Goal: Task Accomplishment & Management: Complete application form

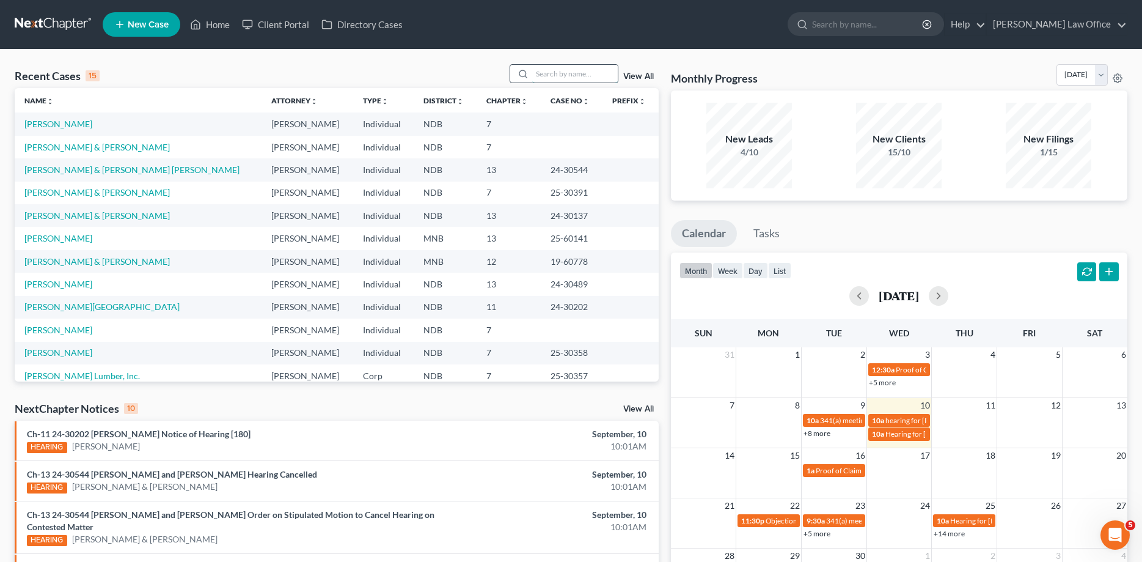
click at [541, 79] on input "search" at bounding box center [575, 74] width 86 height 18
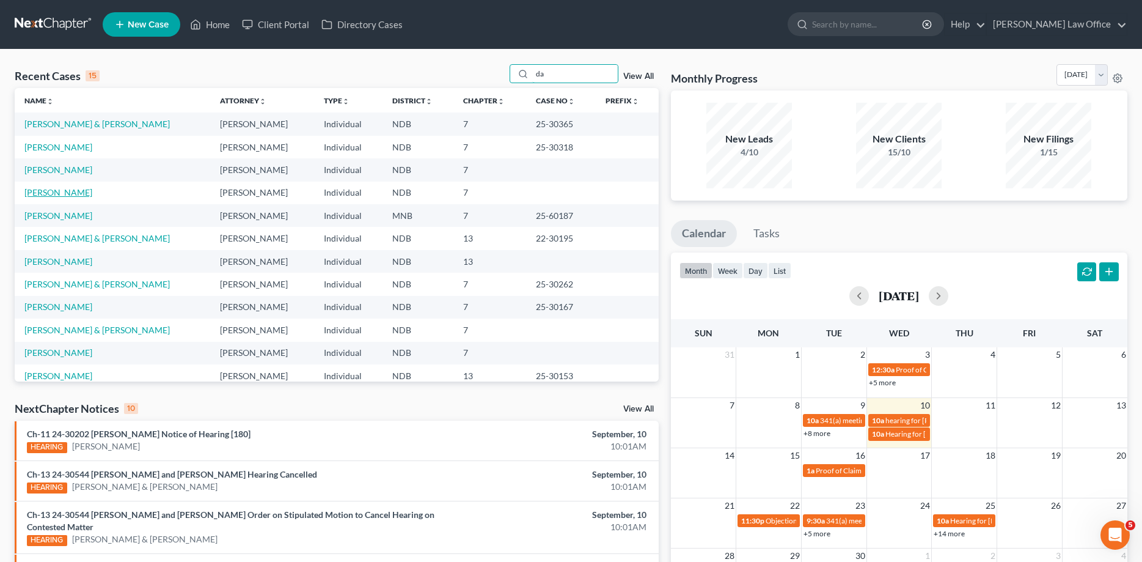
type input "da"
click at [65, 193] on link "[PERSON_NAME]" at bounding box center [58, 192] width 68 height 10
select select "4"
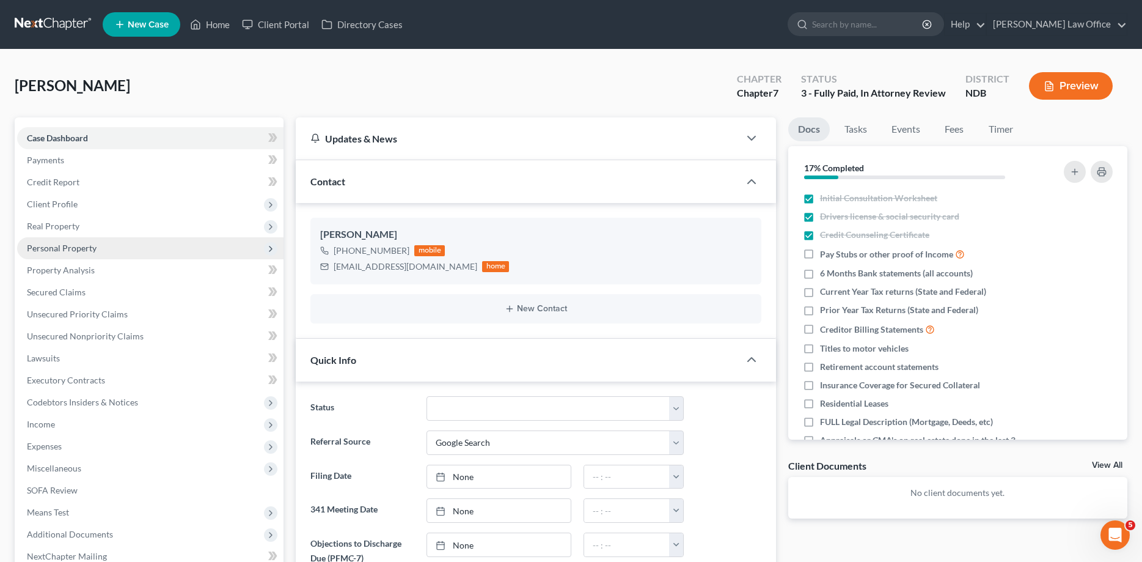
click at [55, 246] on span "Personal Property" at bounding box center [62, 248] width 70 height 10
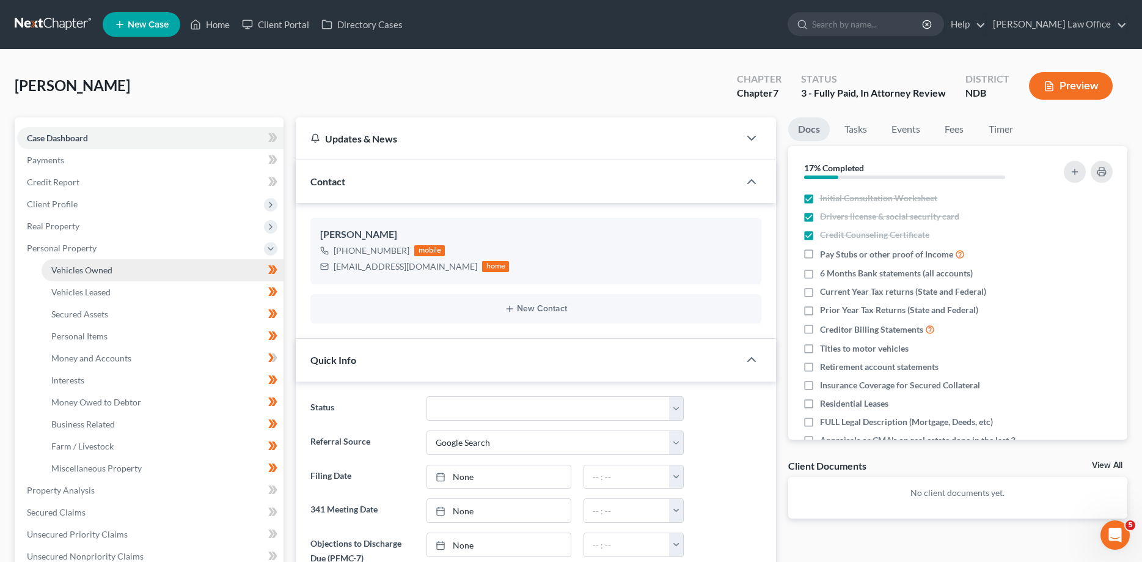
click at [58, 265] on span "Vehicles Owned" at bounding box center [81, 270] width 61 height 10
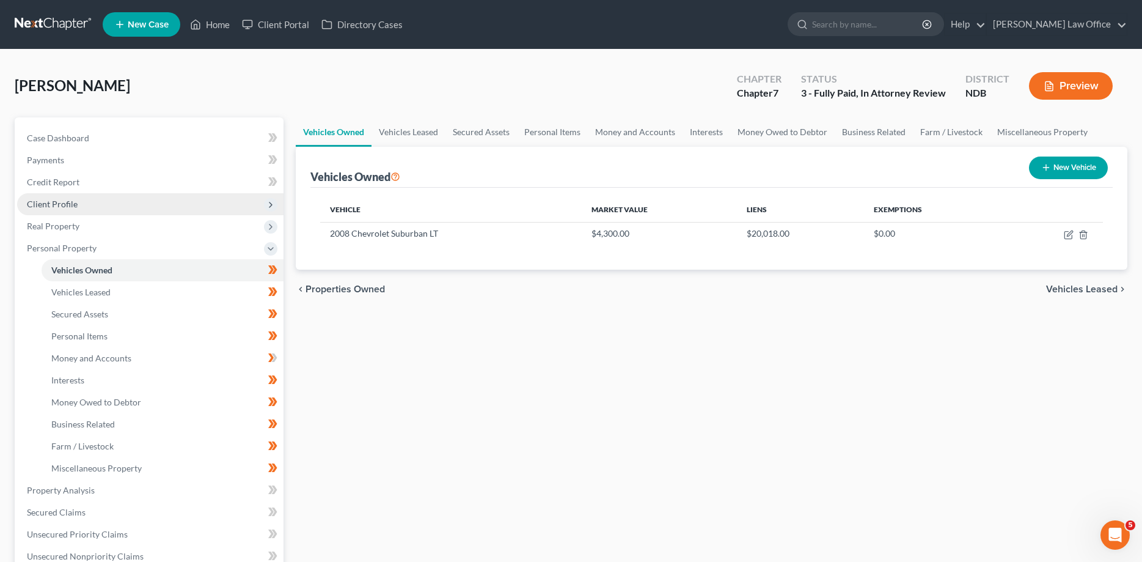
click at [57, 205] on span "Client Profile" at bounding box center [52, 204] width 51 height 10
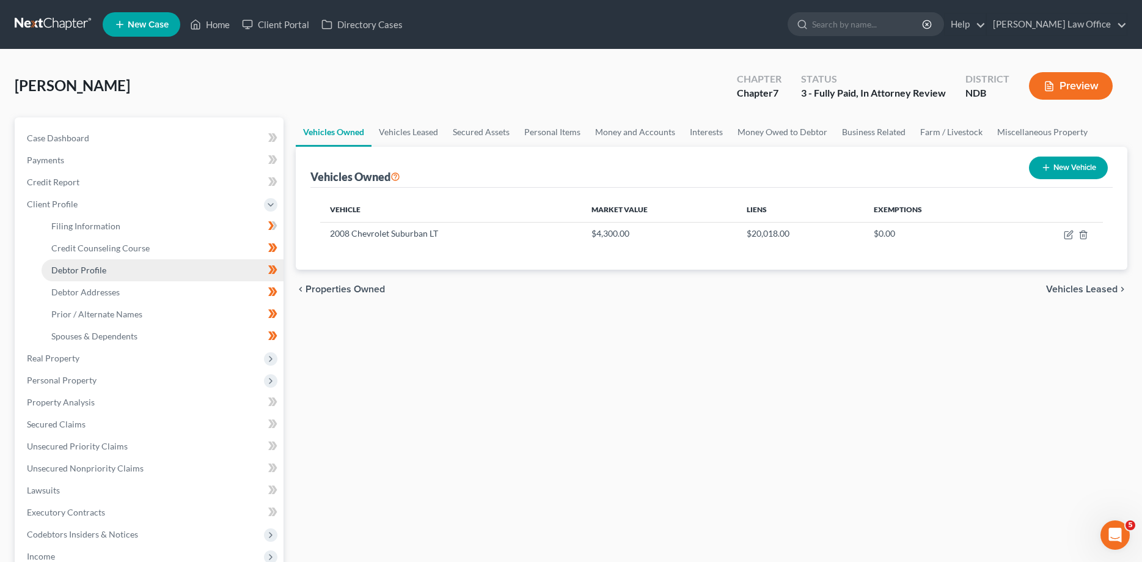
click at [67, 268] on span "Debtor Profile" at bounding box center [78, 270] width 55 height 10
select select "4"
select select "0"
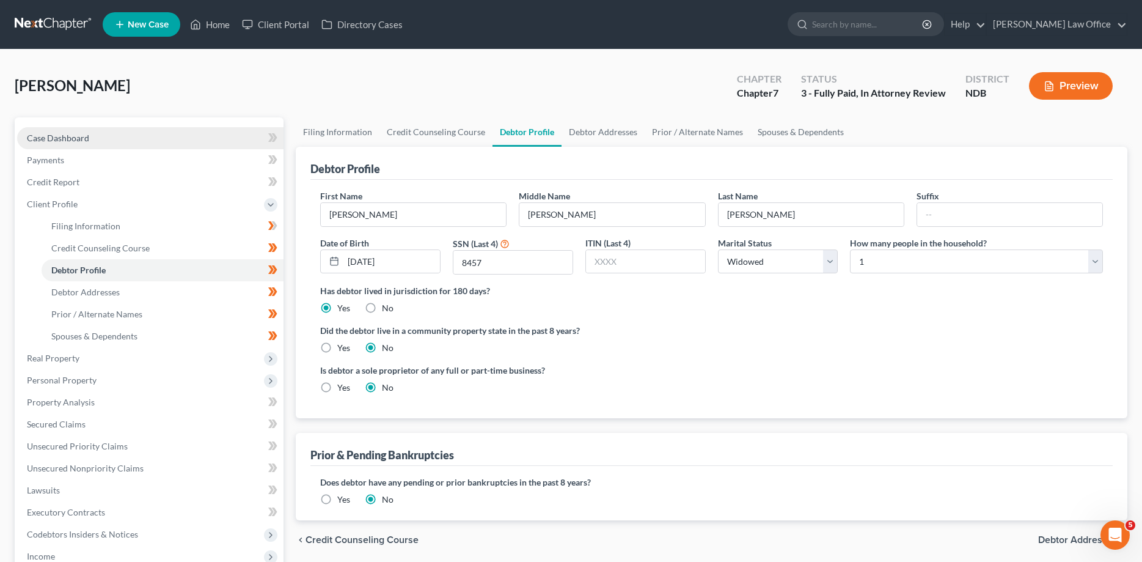
click at [59, 136] on span "Case Dashboard" at bounding box center [58, 138] width 62 height 10
select select "6"
select select "4"
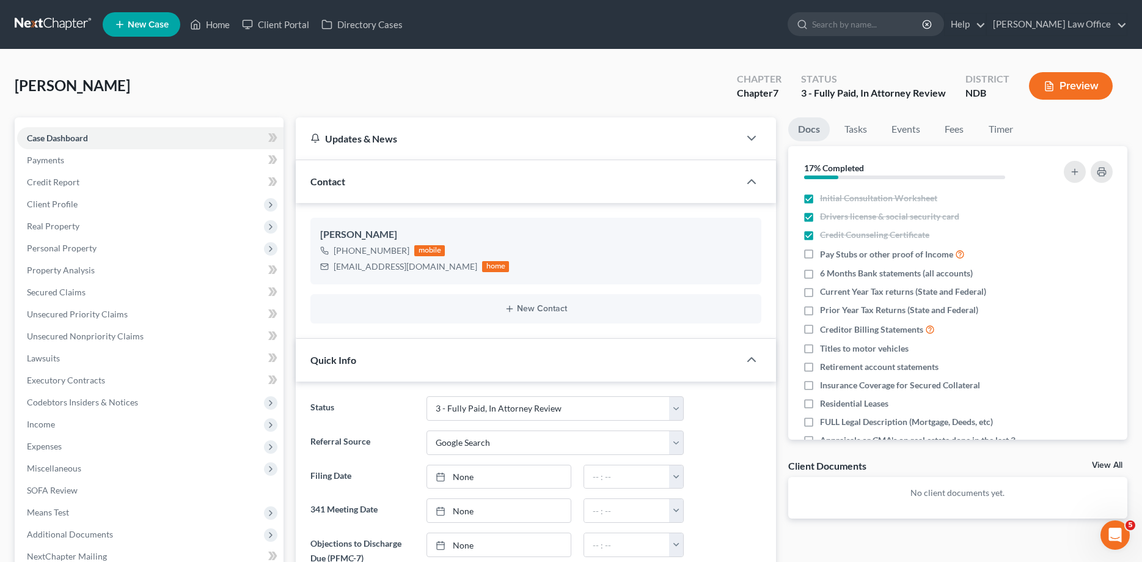
click at [48, 18] on link at bounding box center [54, 24] width 78 height 22
